Goal: Transaction & Acquisition: Purchase product/service

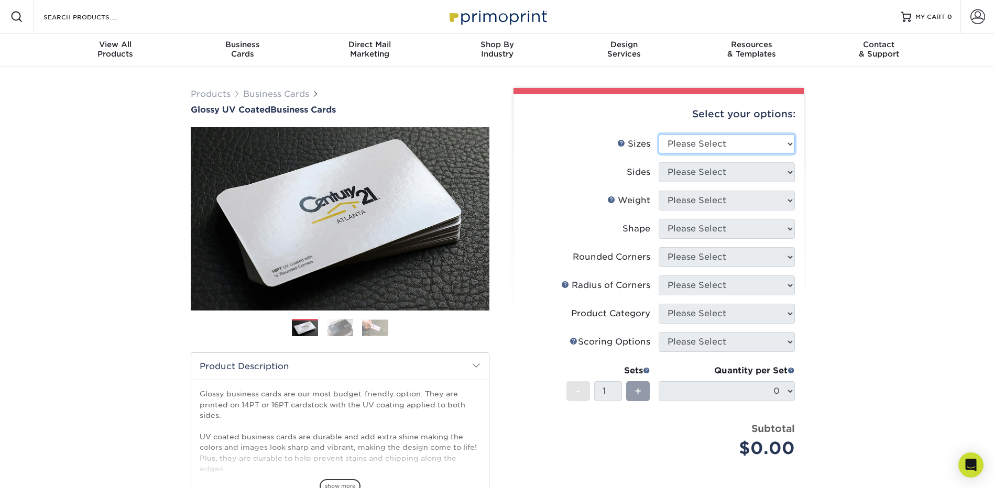
click at [735, 148] on select "Please Select 1.5" x 3.5" - Mini 1.75" x 3.5" - Mini 2" x 2" - Square 2" x 3" -…" at bounding box center [727, 144] width 136 height 20
select select "2.00x3.50"
click at [659, 134] on select "Please Select 1.5" x 3.5" - Mini 1.75" x 3.5" - Mini 2" x 2" - Square 2" x 3" -…" at bounding box center [727, 144] width 136 height 20
click at [733, 173] on select "Please Select Print Both Sides Print Front Only" at bounding box center [727, 172] width 136 height 20
select select "13abbda7-1d64-4f25-8bb2-c179b224825d"
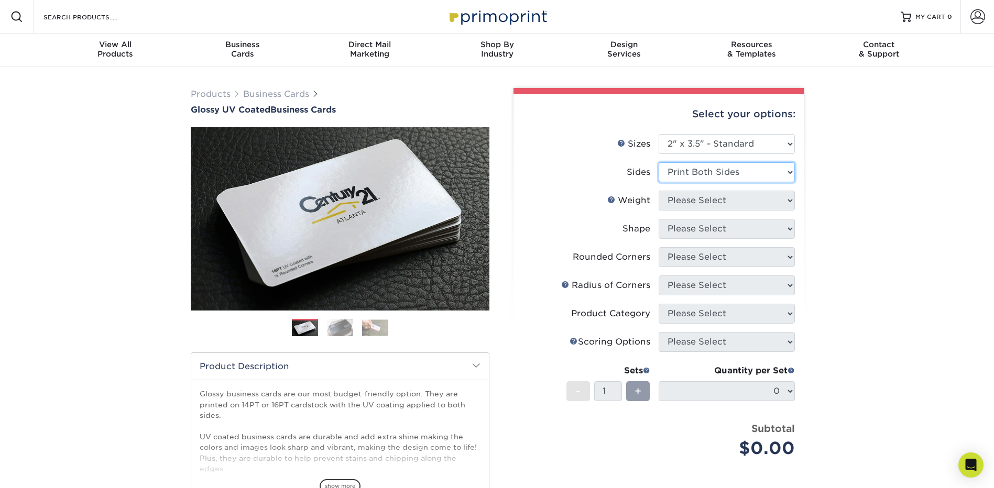
click at [659, 162] on select "Please Select Print Both Sides Print Front Only" at bounding box center [727, 172] width 136 height 20
click at [727, 201] on select "Please Select 16PT 14PT" at bounding box center [727, 201] width 136 height 20
click at [707, 202] on select "Please Select 16PT 14PT" at bounding box center [727, 201] width 136 height 20
select select "16PT"
click at [659, 191] on select "Please Select 16PT 14PT" at bounding box center [727, 201] width 136 height 20
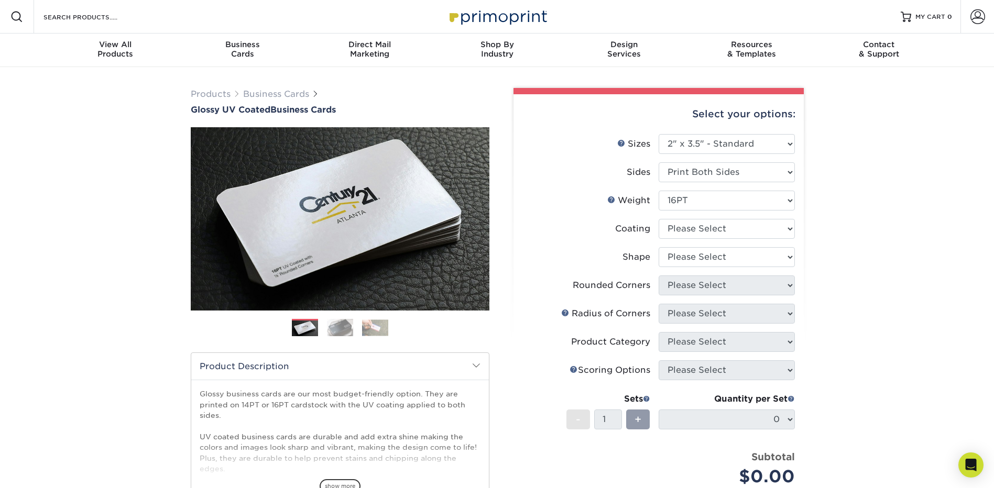
click at [822, 253] on div "Products Business Cards Glossy UV Coated Business Cards Previous Next" at bounding box center [497, 356] width 994 height 578
click at [738, 237] on select at bounding box center [727, 229] width 136 height 20
select select "ae367451-b2b8-45df-a344-0f05b6a12993"
click at [659, 219] on select at bounding box center [727, 229] width 136 height 20
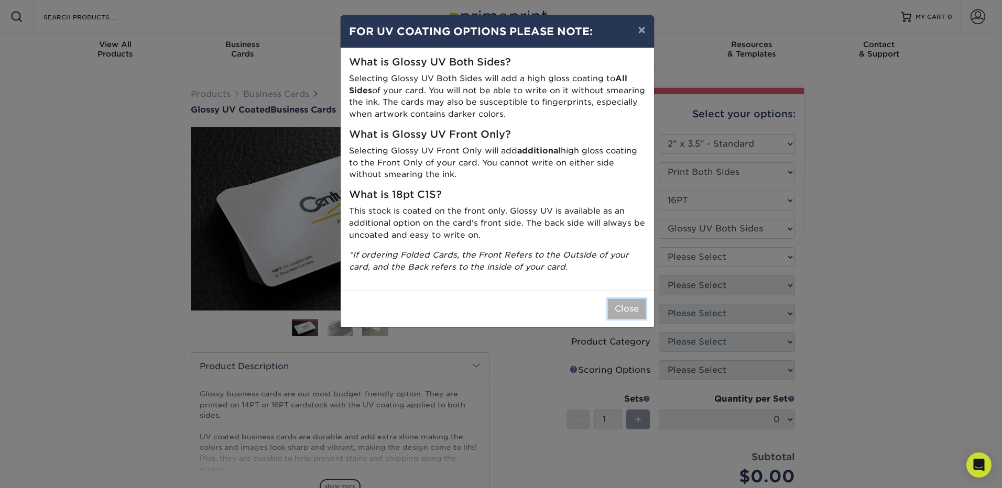
click at [632, 308] on button "Close" at bounding box center [627, 309] width 38 height 20
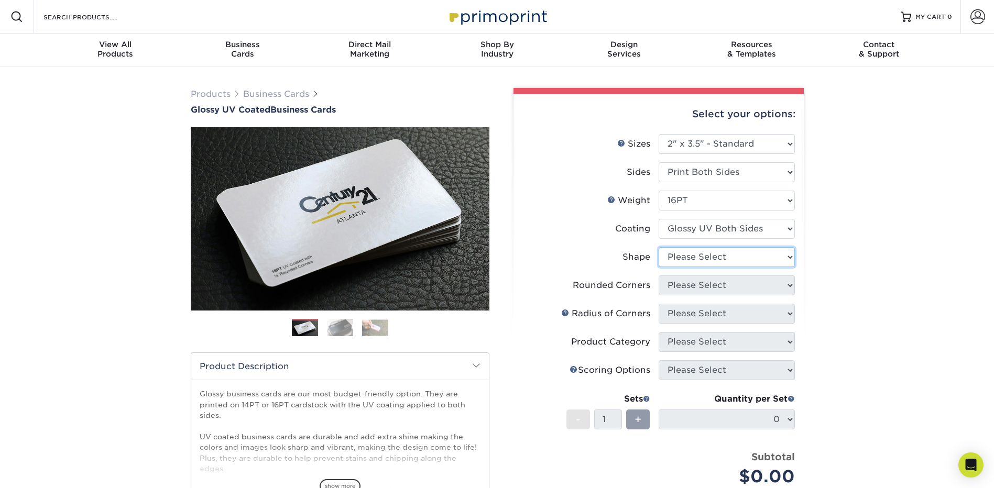
click at [734, 260] on select "Please Select Standard Oval" at bounding box center [727, 257] width 136 height 20
select select "standard"
click at [659, 247] on select "Please Select Standard Oval" at bounding box center [727, 257] width 136 height 20
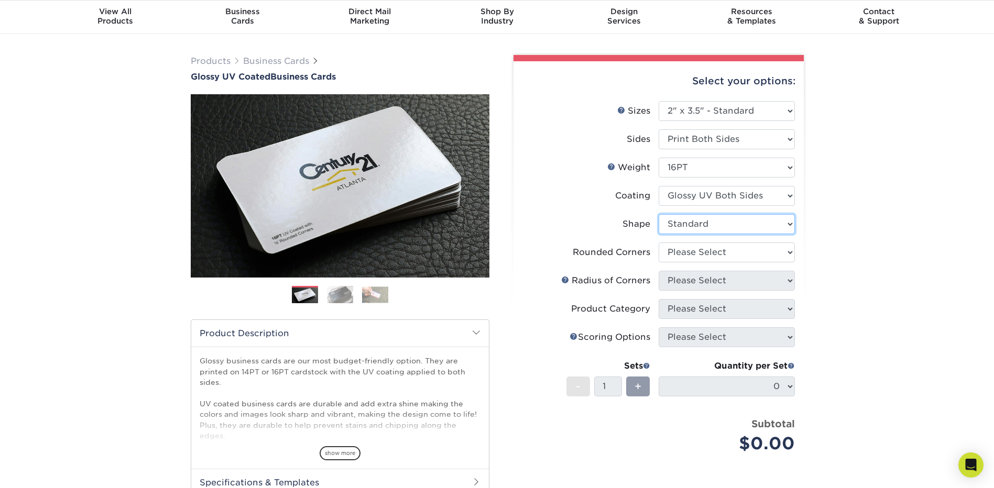
scroll to position [52, 0]
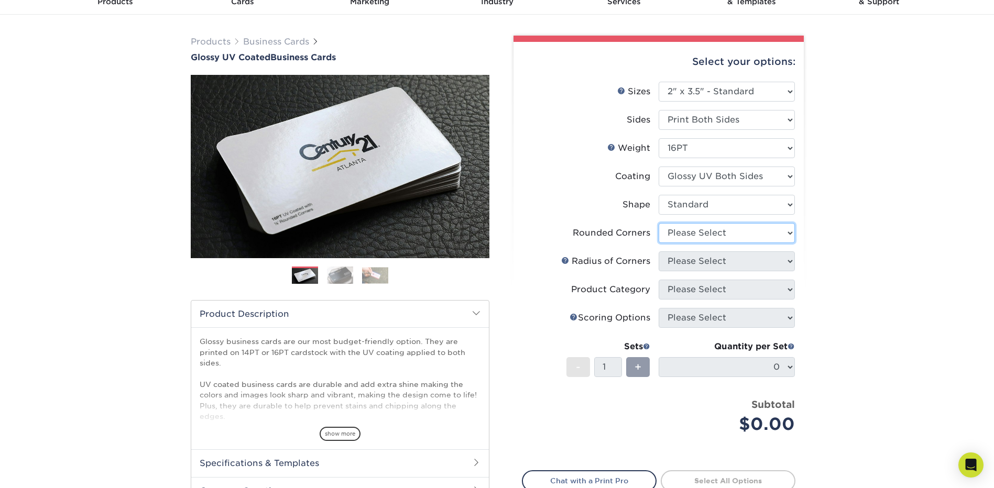
click at [712, 233] on select "Please Select Yes - Round 2 Corners Yes - Round 4 Corners No" at bounding box center [727, 233] width 136 height 20
select select "0"
click at [659, 223] on select "Please Select Yes - Round 2 Corners Yes - Round 4 Corners No" at bounding box center [727, 233] width 136 height 20
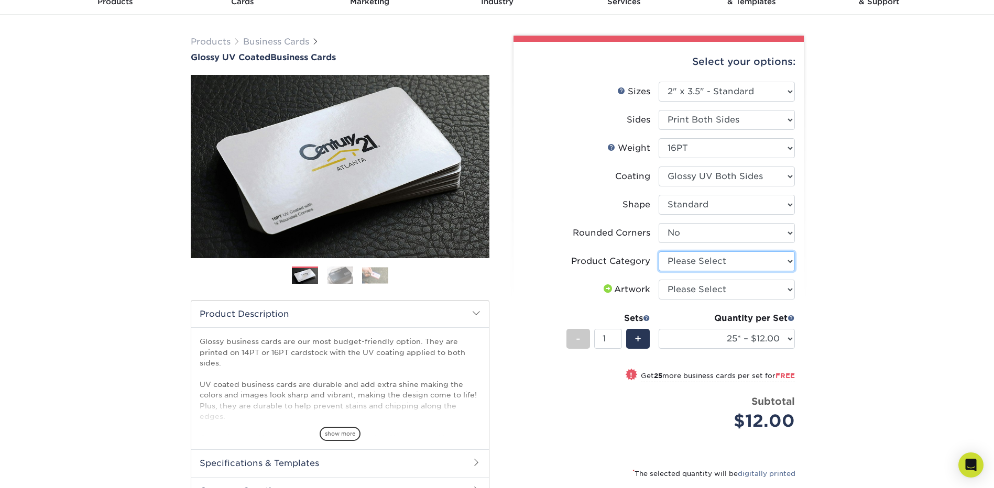
click at [721, 264] on select "Please Select Business Cards" at bounding box center [727, 262] width 136 height 20
select select "3b5148f1-0588-4f88-a218-97bcfdce65c1"
click at [659, 252] on select "Please Select Business Cards" at bounding box center [727, 262] width 136 height 20
click at [741, 286] on select "Please Select I will upload files I need a design - $100" at bounding box center [727, 290] width 136 height 20
select select "upload"
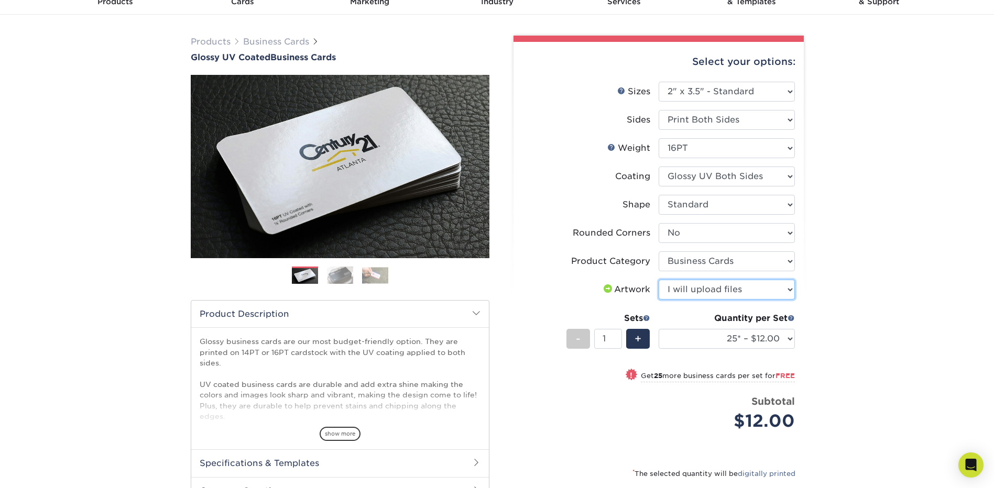
click at [659, 280] on select "Please Select I will upload files I need a design - $100" at bounding box center [727, 290] width 136 height 20
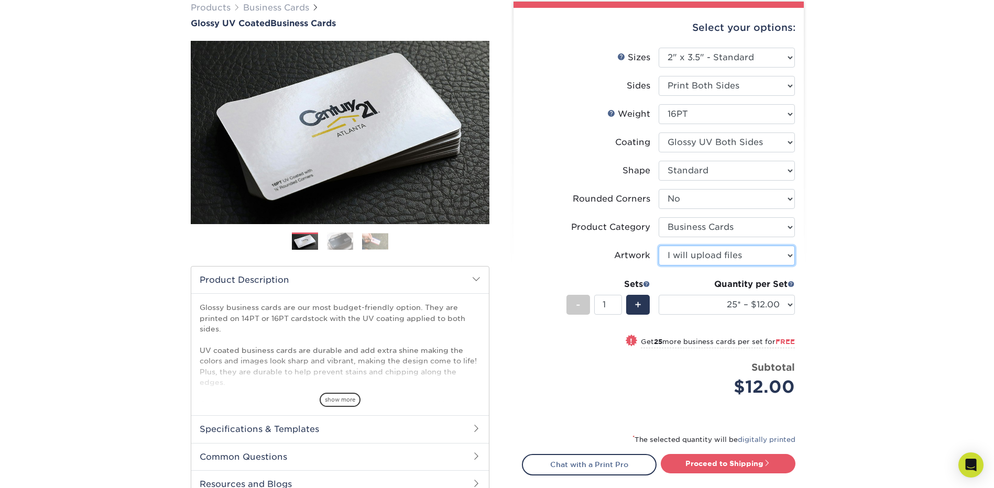
scroll to position [105, 0]
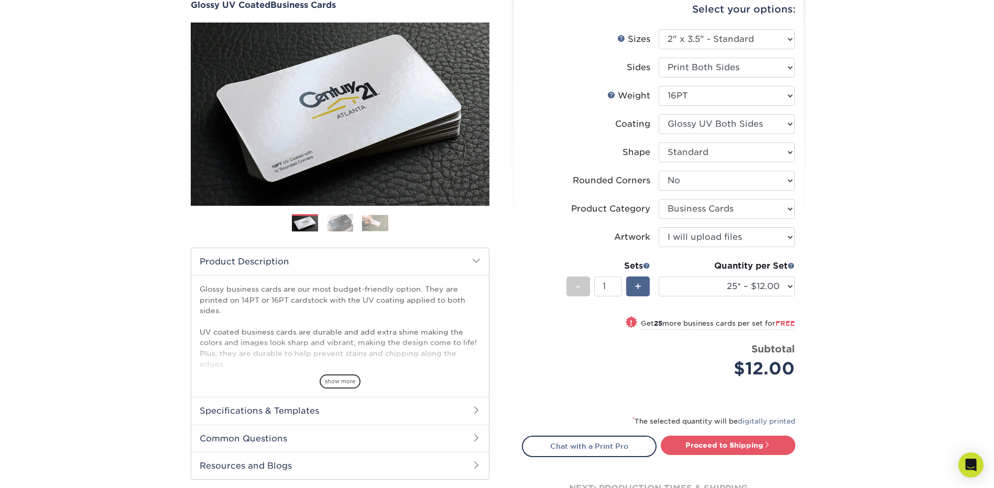
click at [635, 282] on span "+" at bounding box center [638, 287] width 7 height 16
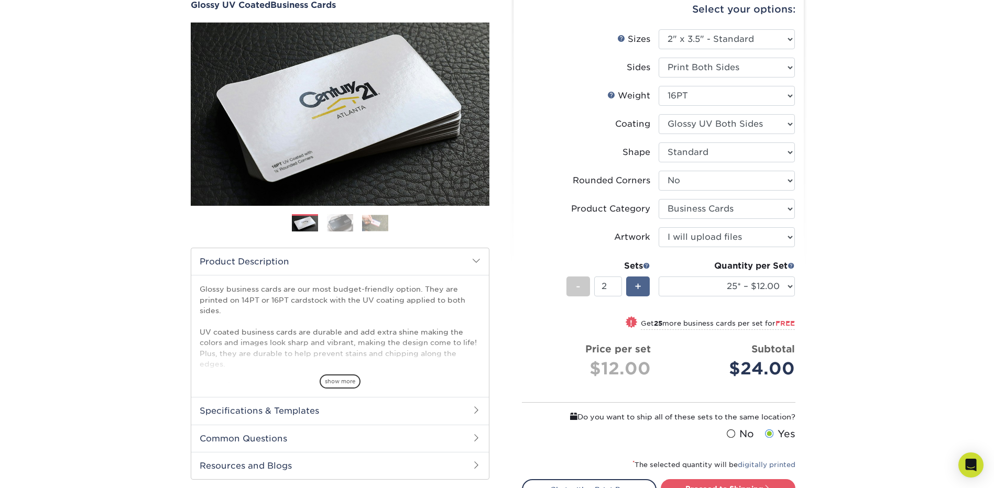
click at [635, 282] on span "+" at bounding box center [638, 287] width 7 height 16
type input "4"
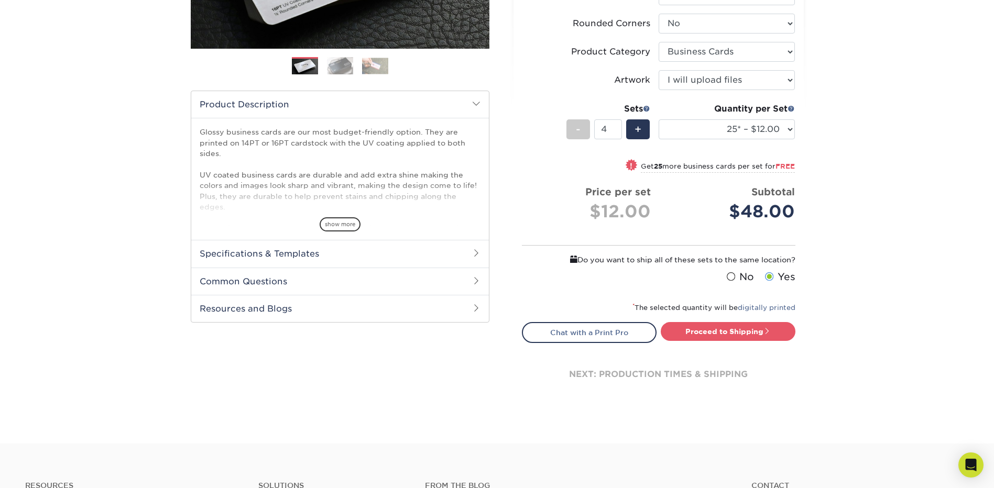
scroll to position [52, 0]
